Goal: Check status: Check status

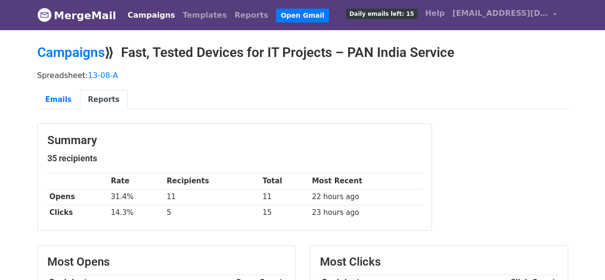
click at [137, 14] on link "Campaigns" at bounding box center [151, 15] width 55 height 19
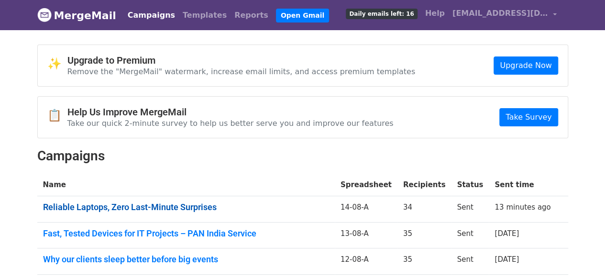
click at [204, 208] on link "Reliable Laptops, Zero Last-Minute Surprises" at bounding box center [186, 207] width 286 height 11
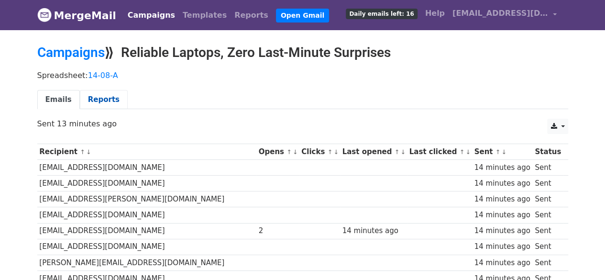
click at [100, 100] on link "Reports" at bounding box center [104, 100] width 48 height 20
